Goal: Information Seeking & Learning: Find specific page/section

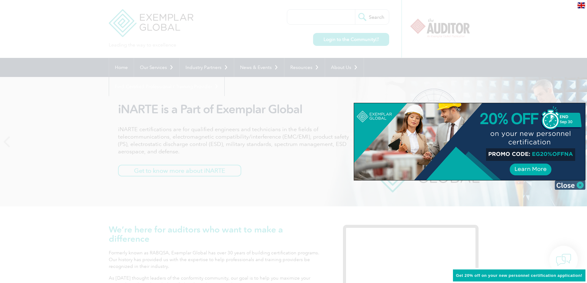
click at [566, 185] on img at bounding box center [570, 185] width 31 height 9
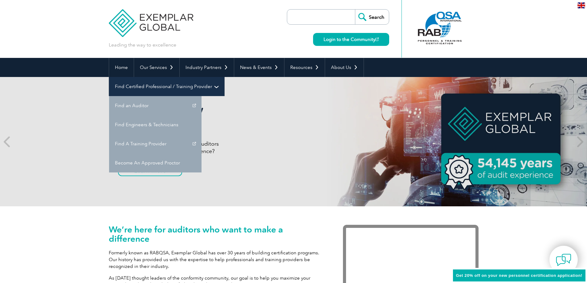
click at [224, 77] on link "Find Certified Professional / Training Provider" at bounding box center [166, 86] width 115 height 19
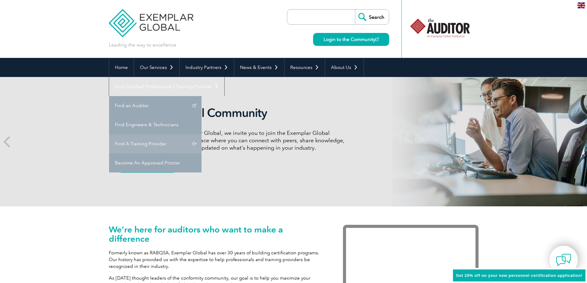
click at [202, 134] on link "Find A Training Provider" at bounding box center [155, 143] width 92 height 19
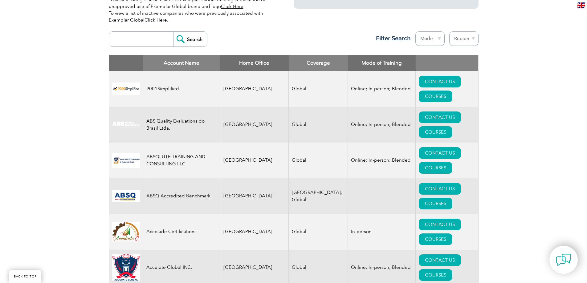
scroll to position [31, 0]
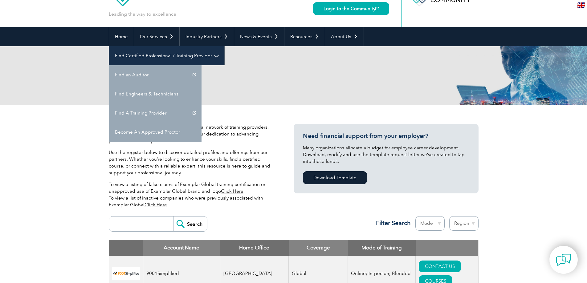
click at [224, 46] on link "Find Certified Professional / Training Provider" at bounding box center [166, 55] width 115 height 19
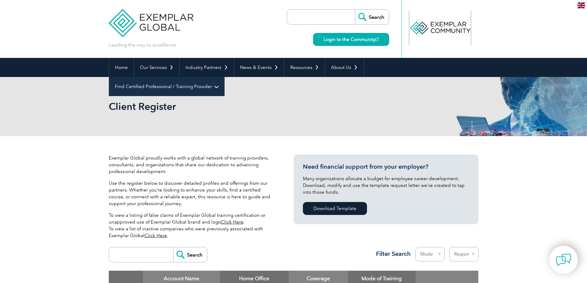
click at [432, 35] on div at bounding box center [439, 28] width 61 height 34
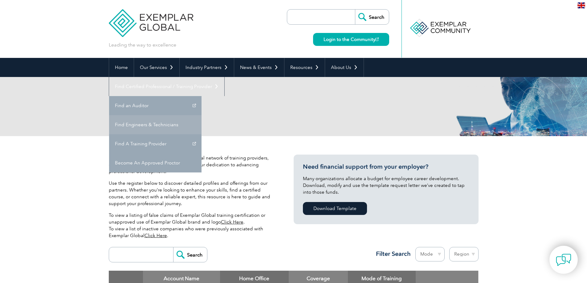
click at [202, 115] on link "Find Engineers & Technicians" at bounding box center [155, 124] width 92 height 19
